Goal: Transaction & Acquisition: Purchase product/service

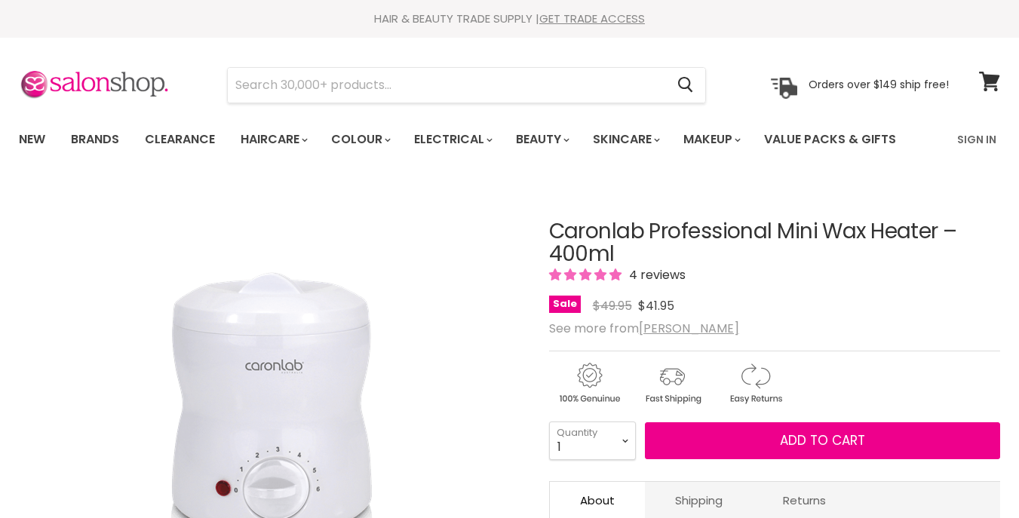
scroll to position [16, 0]
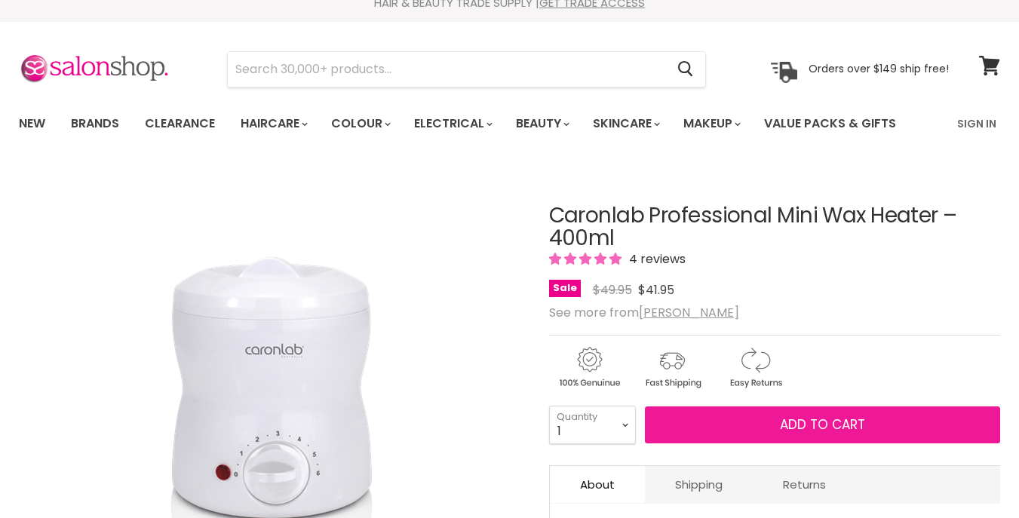
click at [816, 423] on span "Add to cart" at bounding box center [822, 425] width 85 height 18
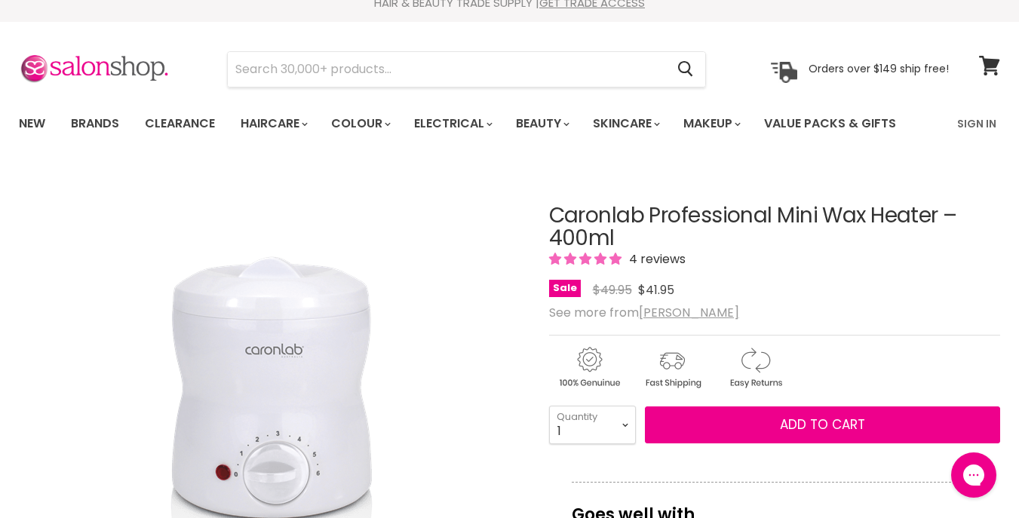
scroll to position [0, 0]
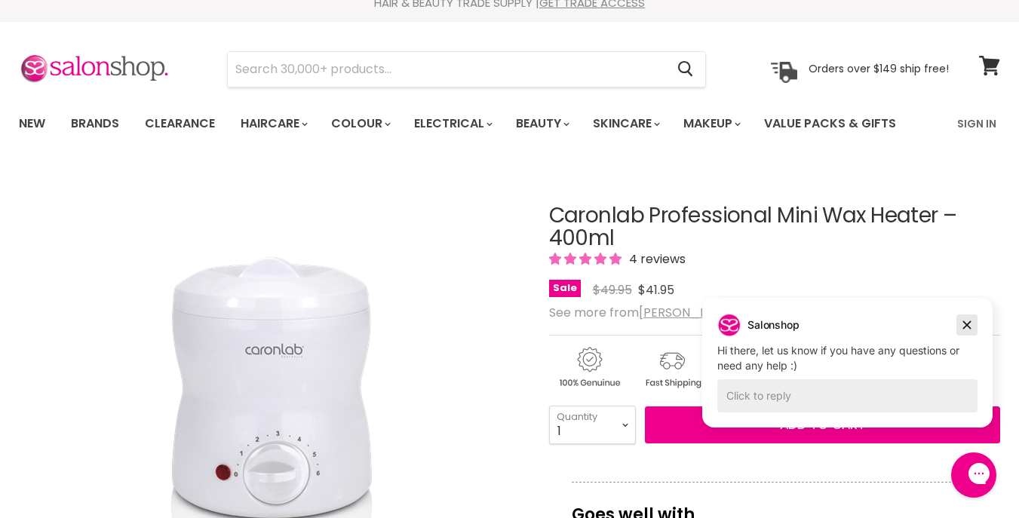
click at [966, 329] on icon "Dismiss campaign" at bounding box center [967, 325] width 15 height 18
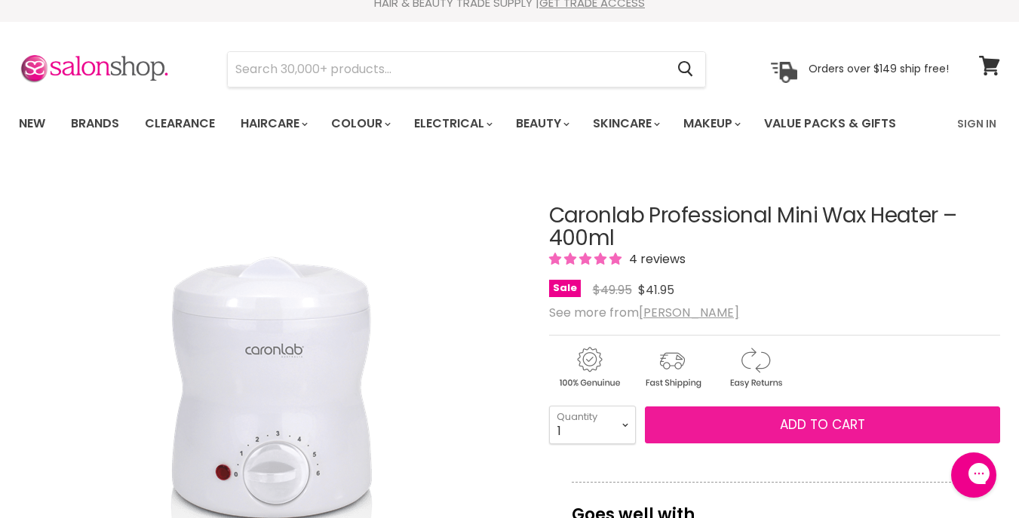
click at [850, 423] on span "Add to cart" at bounding box center [822, 425] width 85 height 18
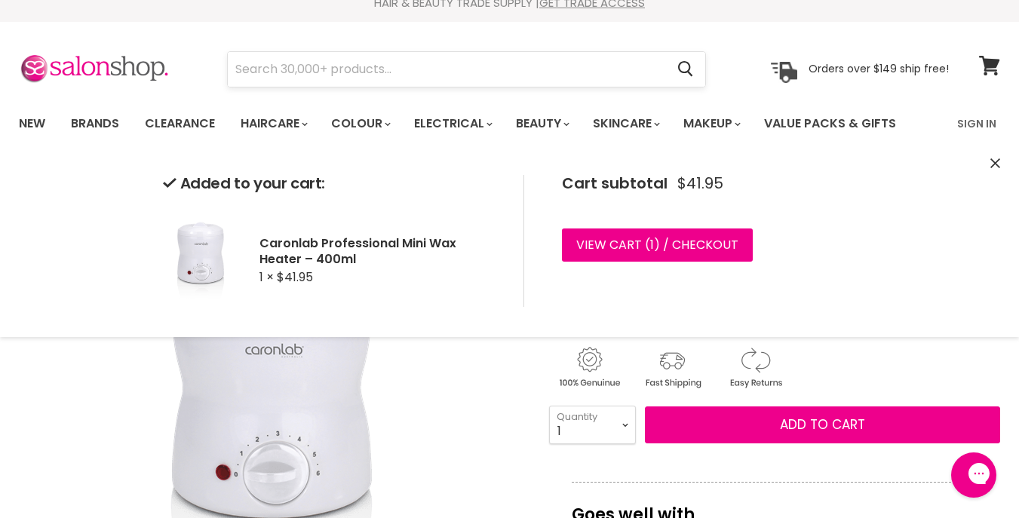
click at [437, 76] on input "Search" at bounding box center [447, 69] width 438 height 35
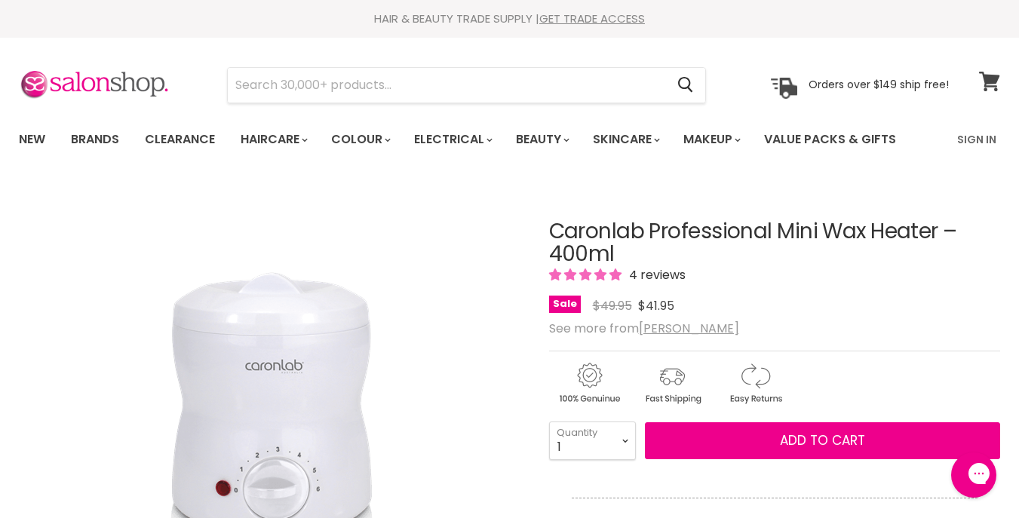
click at [986, 88] on icon at bounding box center [989, 82] width 20 height 20
click at [280, 101] on input "Search" at bounding box center [447, 85] width 438 height 35
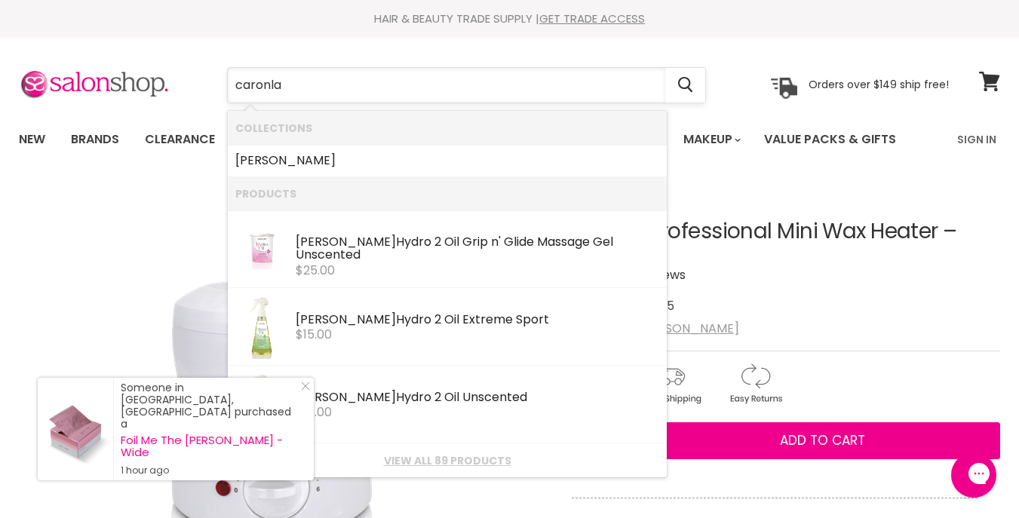
type input "caronlab"
